Goal: Task Accomplishment & Management: Use online tool/utility

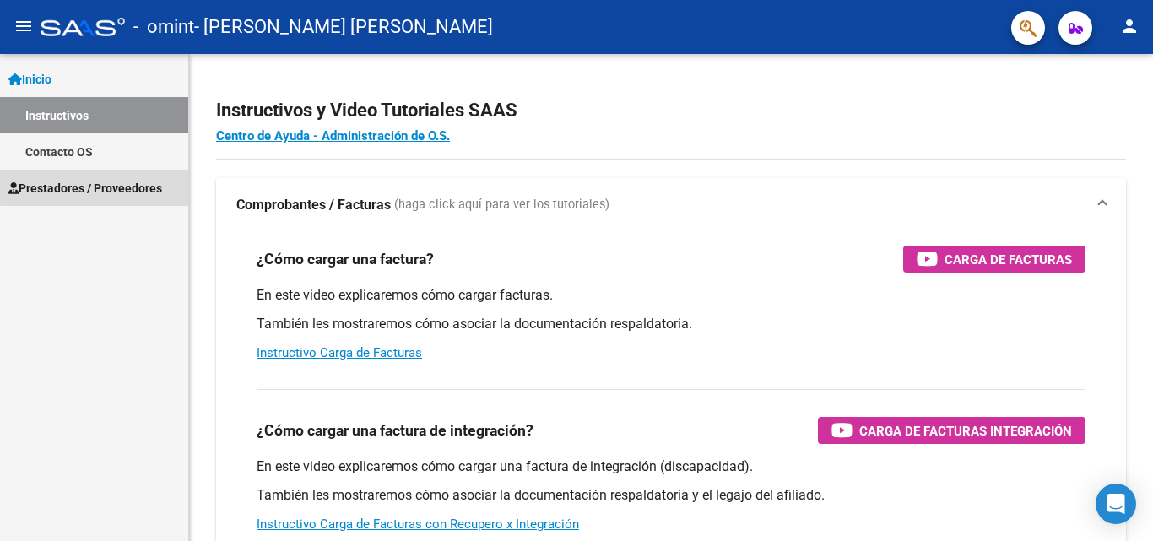
click at [139, 179] on span "Prestadores / Proveedores" at bounding box center [85, 188] width 154 height 19
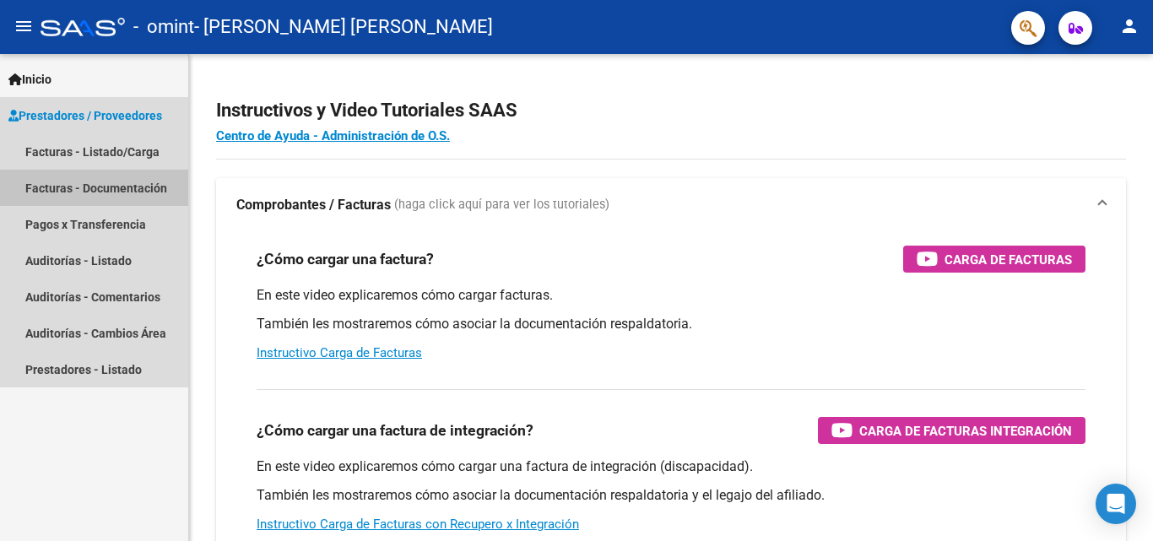
click at [146, 186] on link "Facturas - Documentación" at bounding box center [94, 188] width 188 height 36
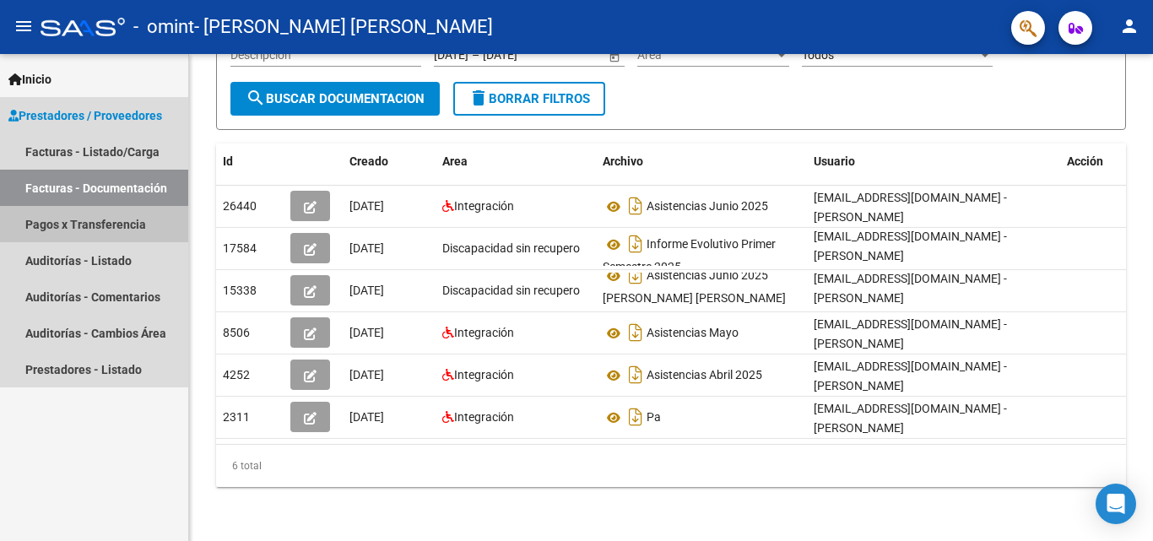
click at [82, 224] on link "Pagos x Transferencia" at bounding box center [94, 224] width 188 height 36
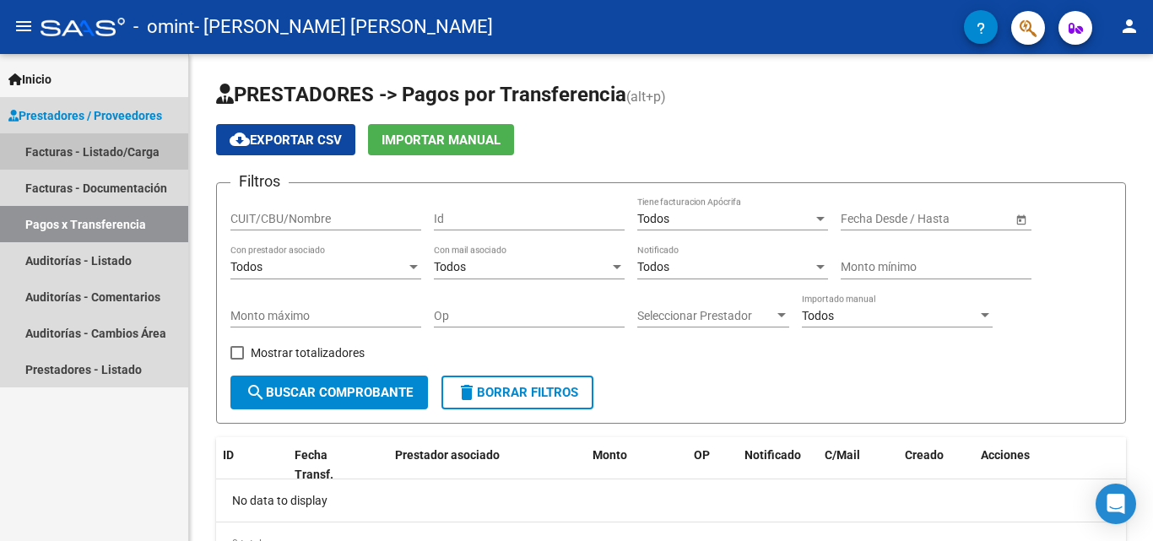
click at [102, 151] on link "Facturas - Listado/Carga" at bounding box center [94, 151] width 188 height 36
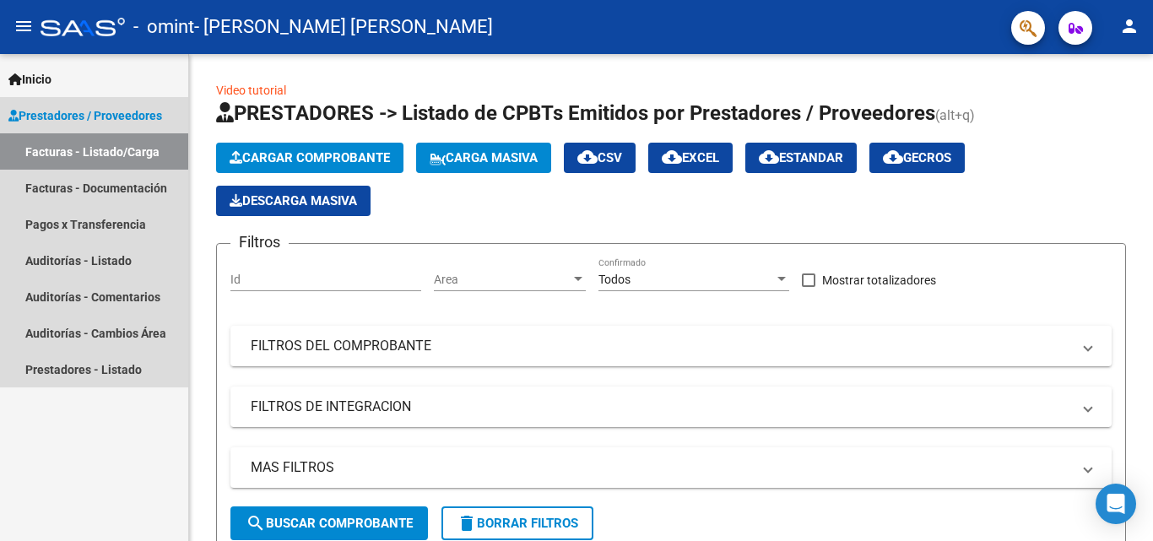
click at [79, 113] on span "Prestadores / Proveedores" at bounding box center [85, 115] width 154 height 19
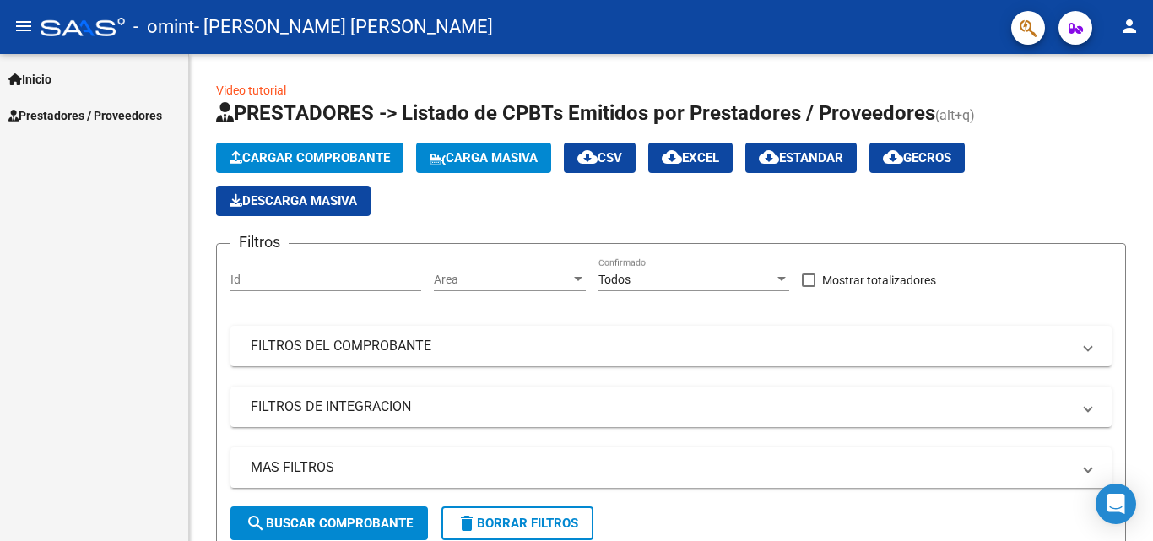
click at [80, 113] on span "Prestadores / Proveedores" at bounding box center [85, 115] width 154 height 19
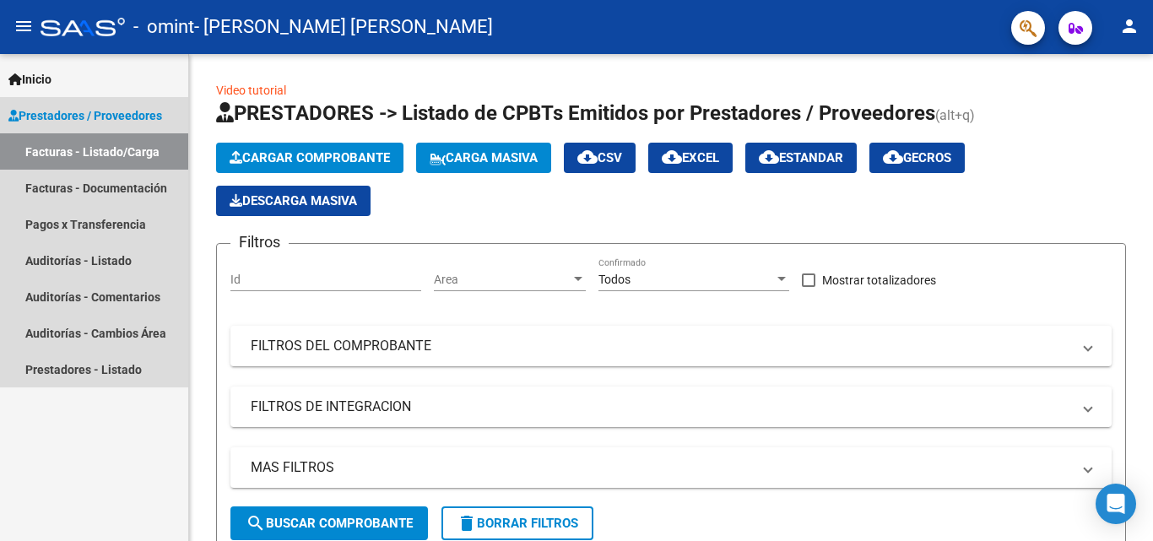
click at [122, 113] on span "Prestadores / Proveedores" at bounding box center [85, 115] width 154 height 19
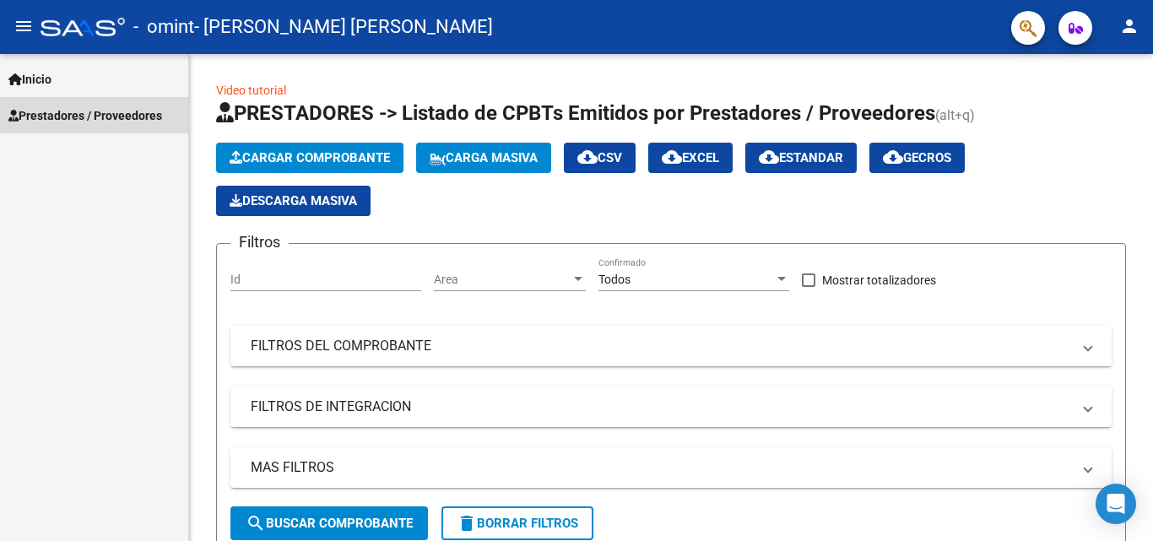
click at [49, 119] on span "Prestadores / Proveedores" at bounding box center [85, 115] width 154 height 19
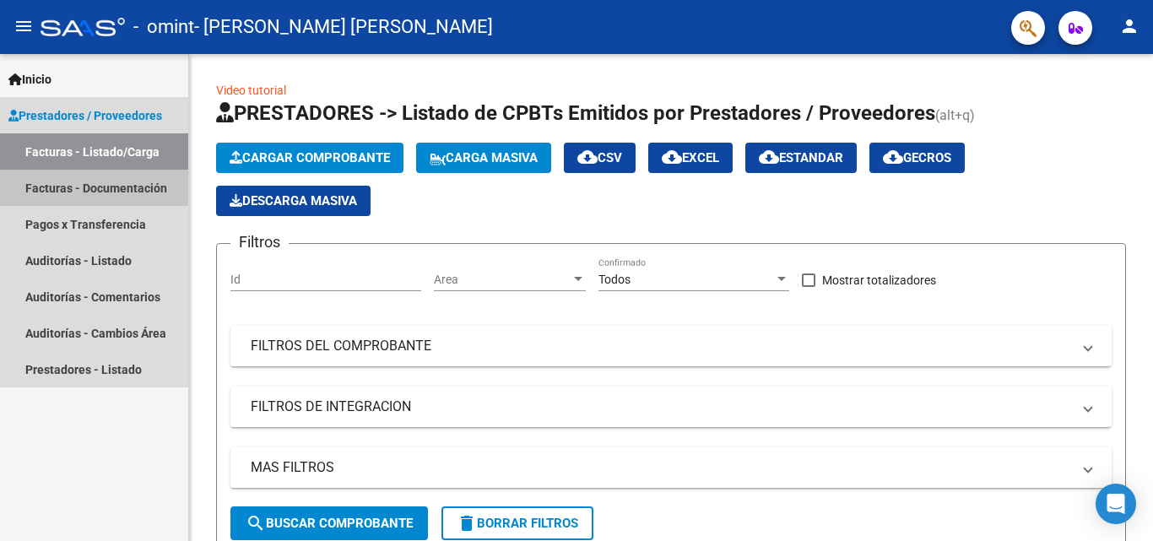
click at [91, 192] on link "Facturas - Documentación" at bounding box center [94, 188] width 188 height 36
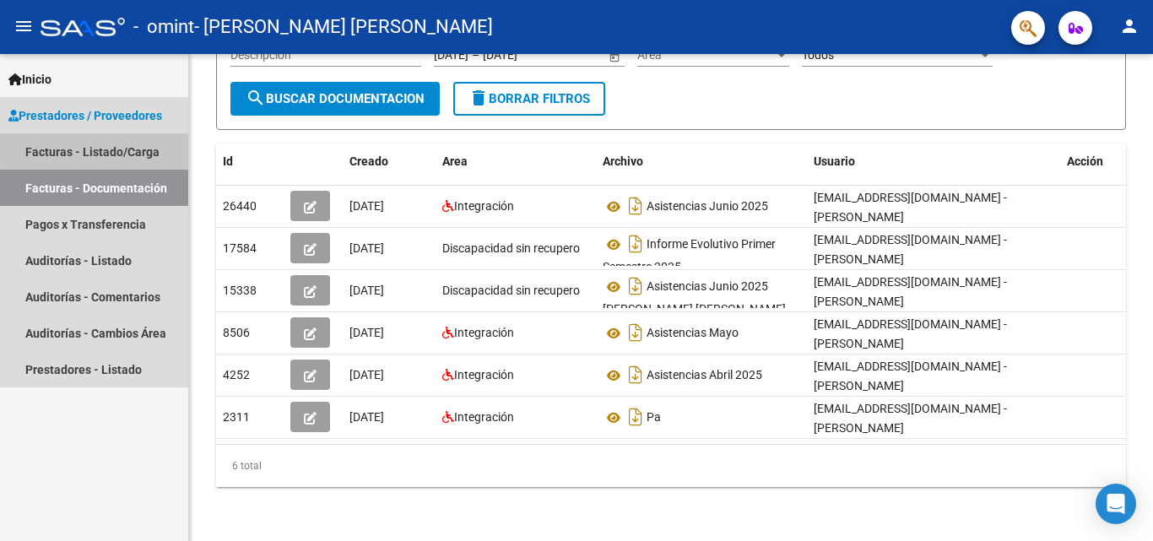
click at [146, 151] on link "Facturas - Listado/Carga" at bounding box center [94, 151] width 188 height 36
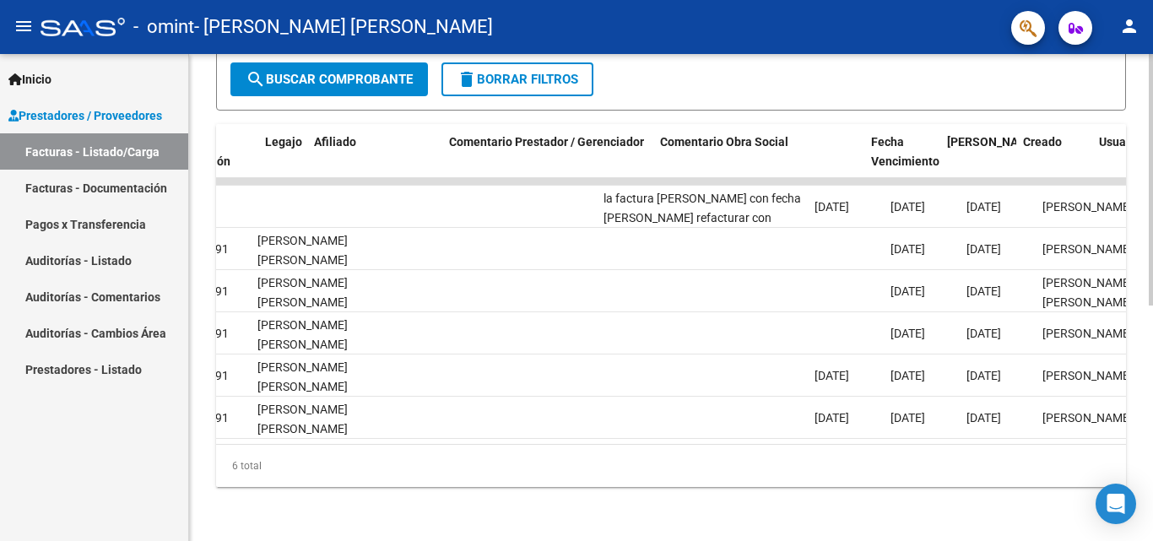
scroll to position [0, 2042]
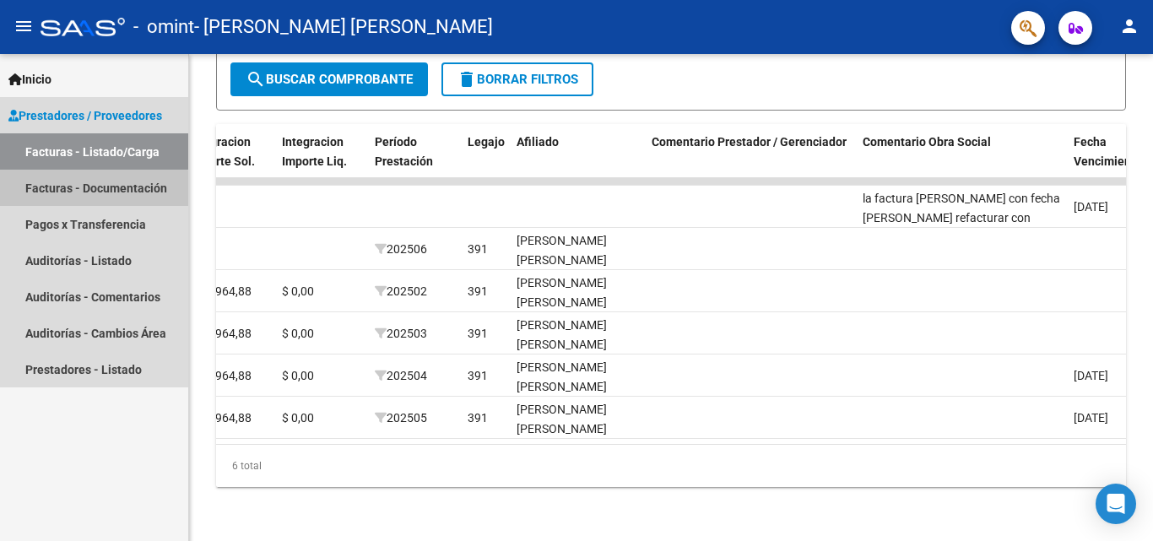
click at [79, 194] on link "Facturas - Documentación" at bounding box center [94, 188] width 188 height 36
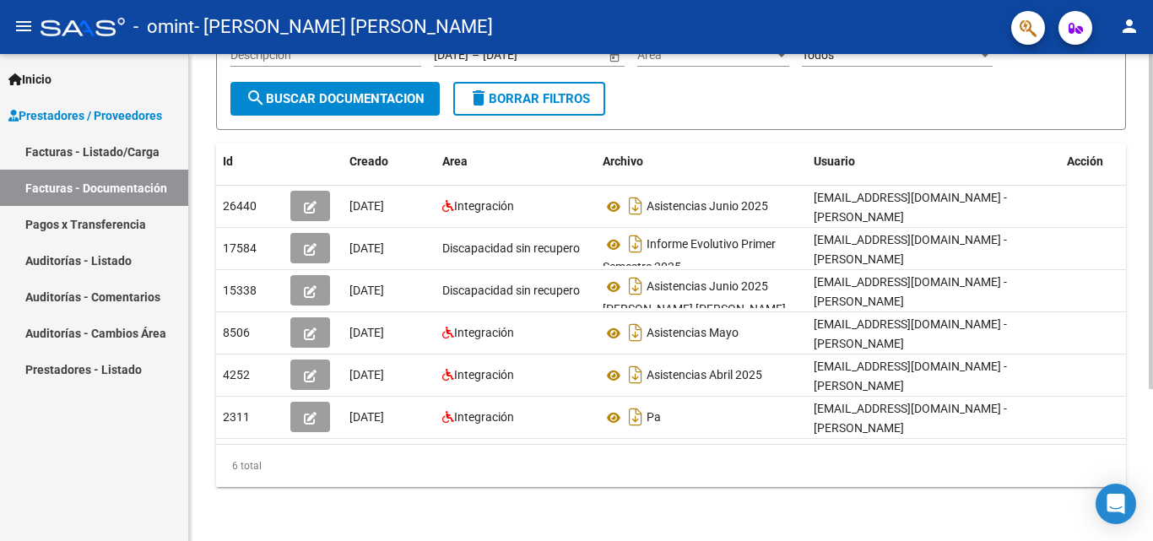
scroll to position [220, 0]
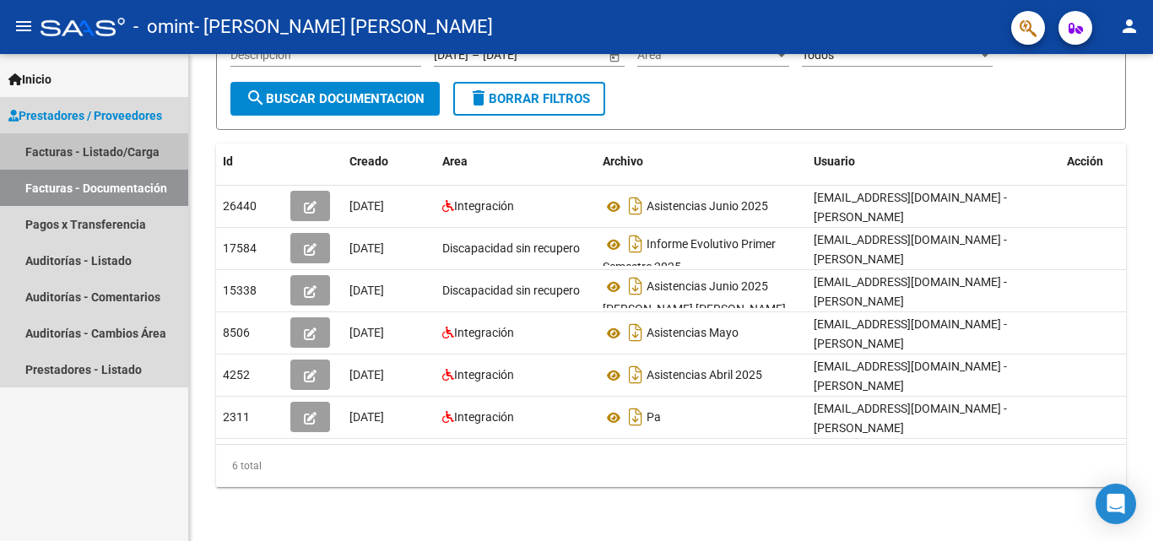
click at [68, 153] on link "Facturas - Listado/Carga" at bounding box center [94, 151] width 188 height 36
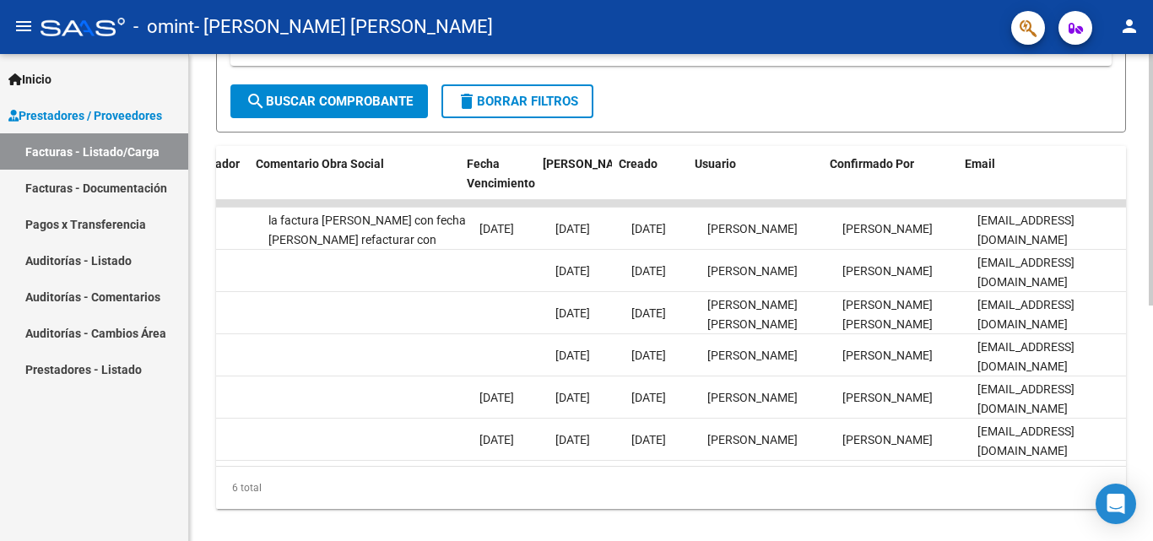
scroll to position [0, 2650]
